Goal: Task Accomplishment & Management: Use online tool/utility

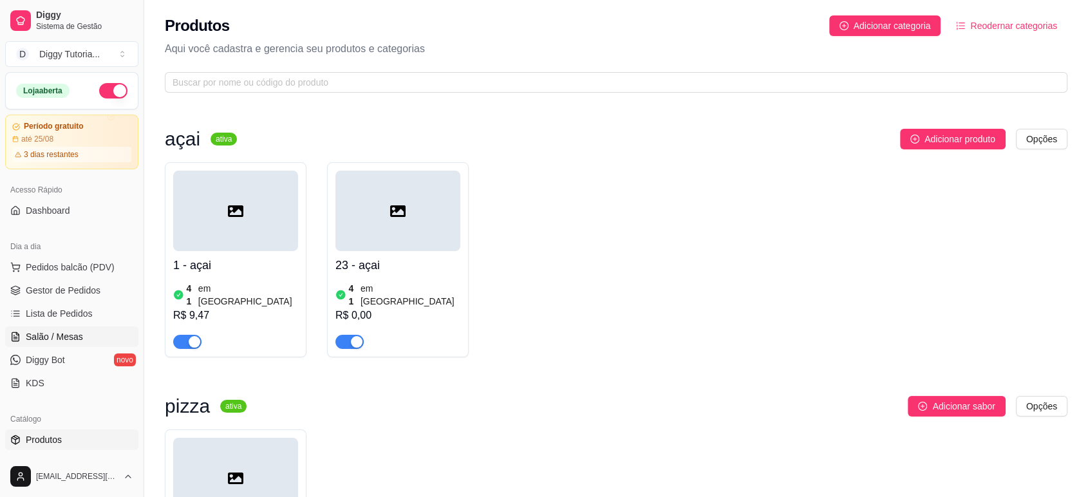
click at [77, 328] on link "Salão / Mesas" at bounding box center [71, 336] width 133 height 21
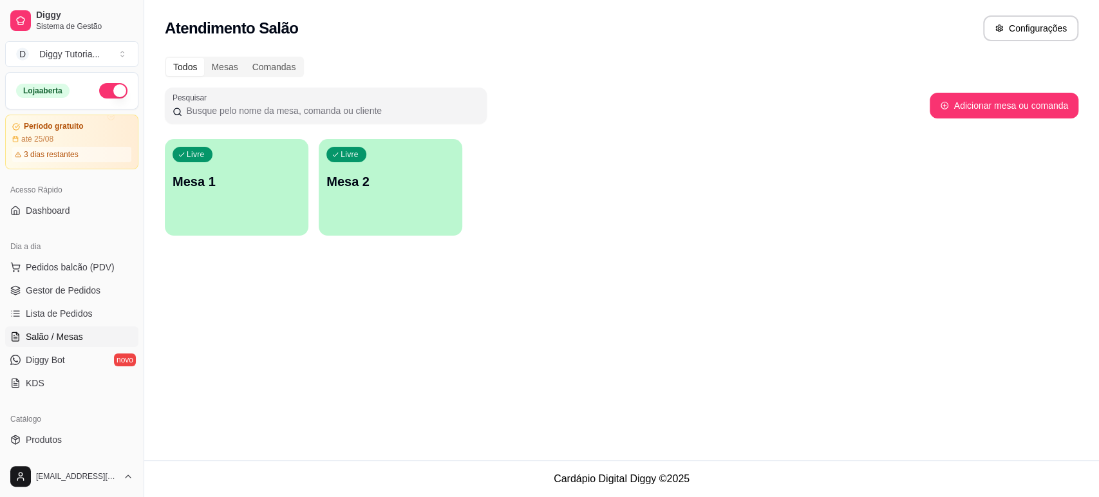
click at [396, 191] on div "Livre Mesa 2" at bounding box center [391, 179] width 144 height 81
click at [1026, 16] on button "Configurações" at bounding box center [1030, 28] width 93 height 25
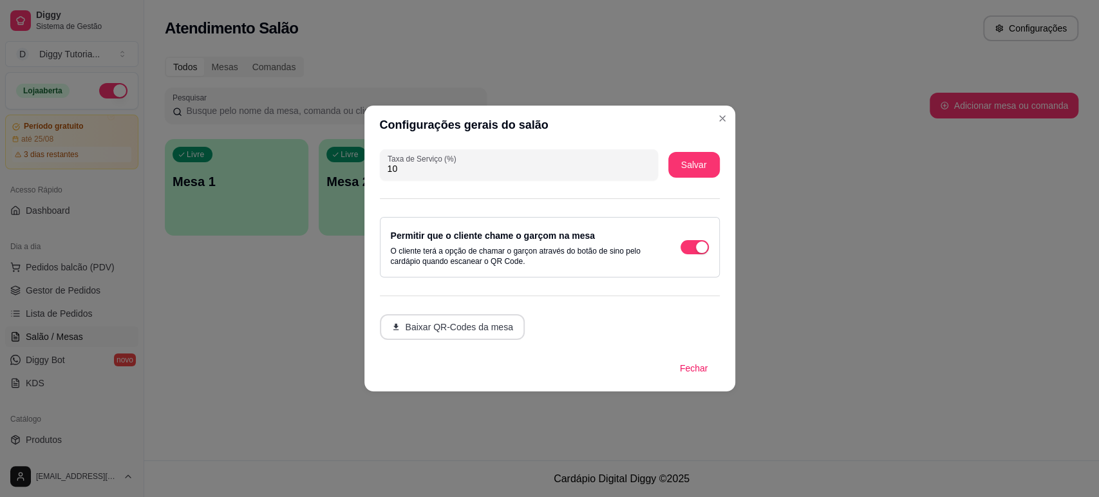
click at [483, 333] on button "Baixar QR-Codes da mesa" at bounding box center [452, 327] width 145 height 26
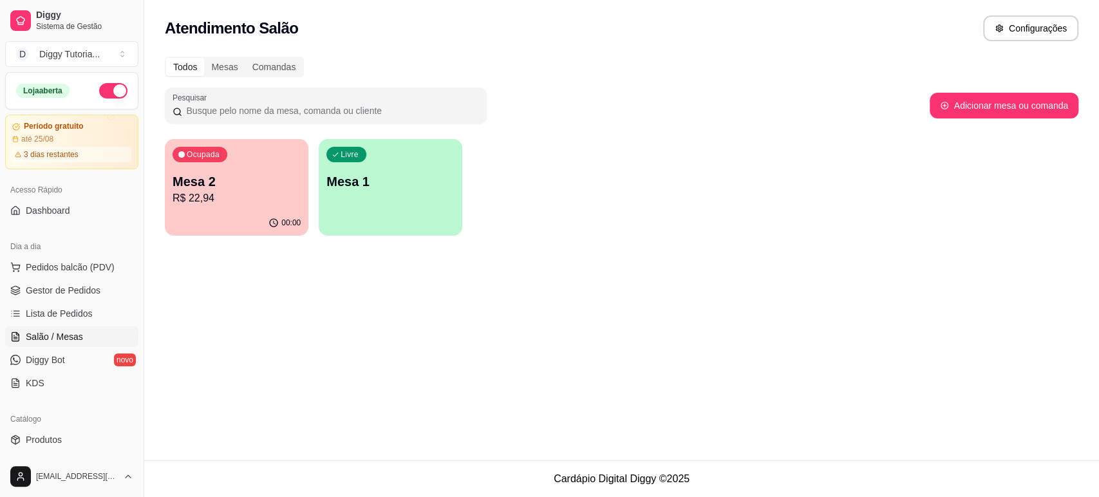
click at [74, 251] on div "Dia a dia" at bounding box center [71, 246] width 133 height 21
click at [64, 272] on span "Pedidos balcão (PDV)" at bounding box center [70, 267] width 89 height 13
click at [62, 287] on span "Gestor de Pedidos" at bounding box center [63, 290] width 75 height 13
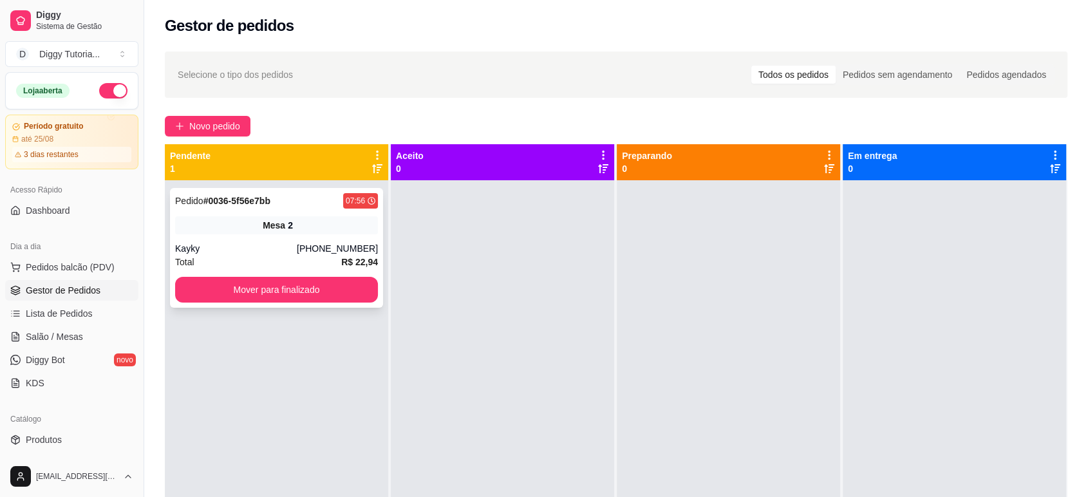
click at [257, 247] on div "Kayky" at bounding box center [236, 248] width 122 height 13
